Goal: Transaction & Acquisition: Purchase product/service

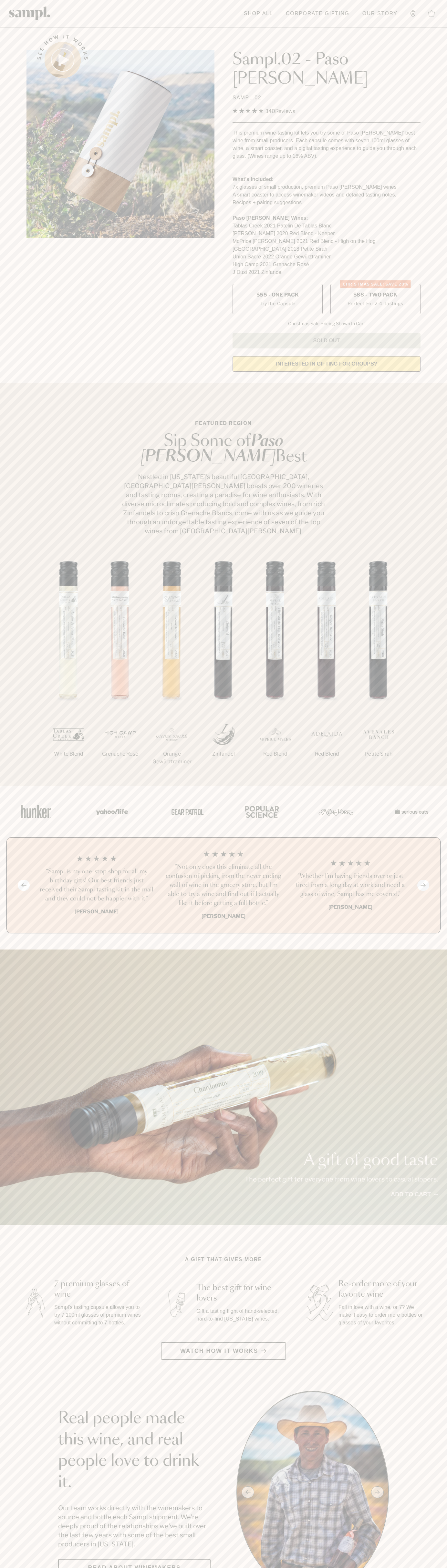
click at [375, 291] on span "$88 - Two Pack" at bounding box center [375, 295] width 44 height 7
click at [427, 705] on div "1/7 White Blend 2/7 Grenache Rosé 3/7" at bounding box center [223, 671] width 447 height 230
click at [304, 1568] on html "Skip to main content Toggle navigation menu Shop All Corporate Gifting Our Stor…" at bounding box center [223, 1582] width 447 height 3165
click at [15, 1496] on section "Real people made this wine, and real people love to drink it. Our team works di…" at bounding box center [223, 1493] width 447 height 203
click at [375, 291] on span "$88 - Two Pack" at bounding box center [375, 295] width 44 height 7
